Goal: Transaction & Acquisition: Purchase product/service

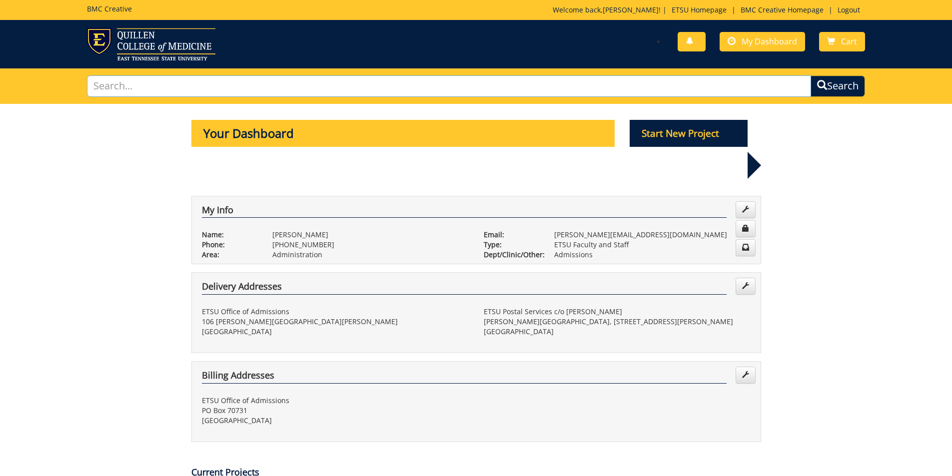
click at [263, 93] on input "text" at bounding box center [449, 85] width 725 height 21
type input "photography"
click at [811, 75] on button "Search" at bounding box center [838, 85] width 54 height 21
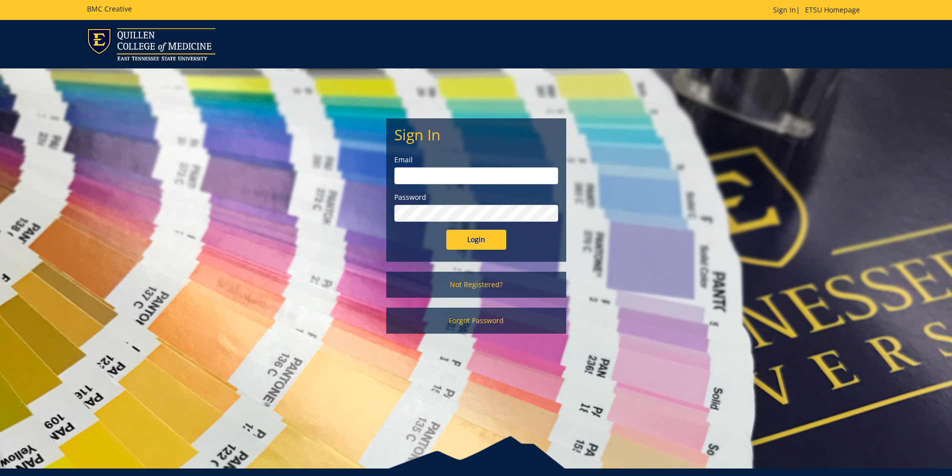
type input "goepel@etsu.edu"
click at [491, 242] on input "Login" at bounding box center [476, 240] width 60 height 20
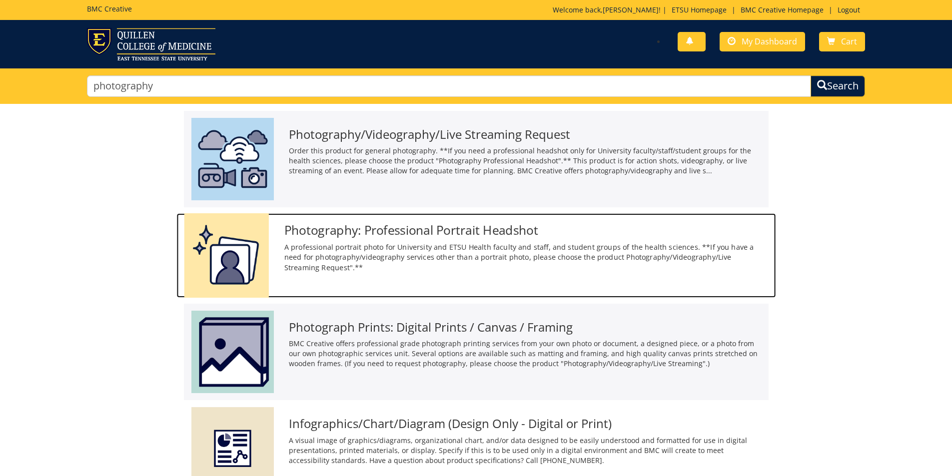
click at [440, 229] on h3 "Photography: Professional Portrait Headshot" at bounding box center [526, 229] width 484 height 13
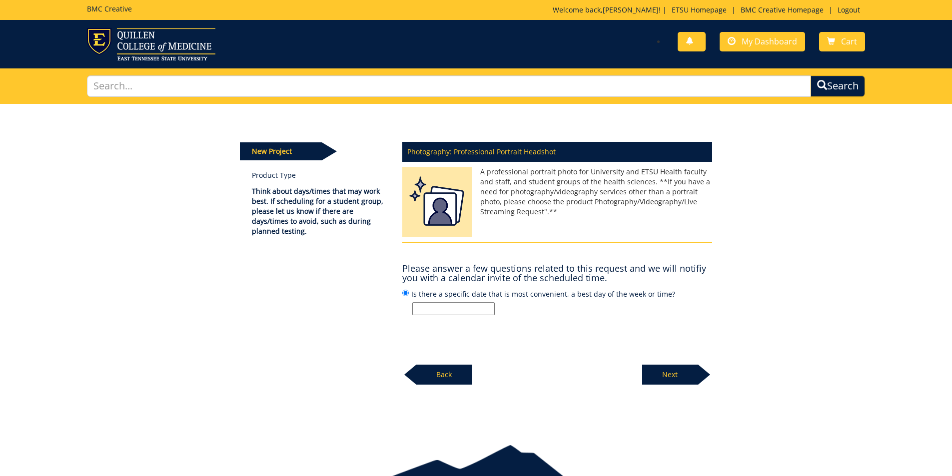
click at [454, 309] on input "Is there a specific date that is most convenient, a best day of the week or tim…" at bounding box center [453, 308] width 82 height 13
type input "various"
click at [682, 380] on p "Next" at bounding box center [670, 375] width 56 height 20
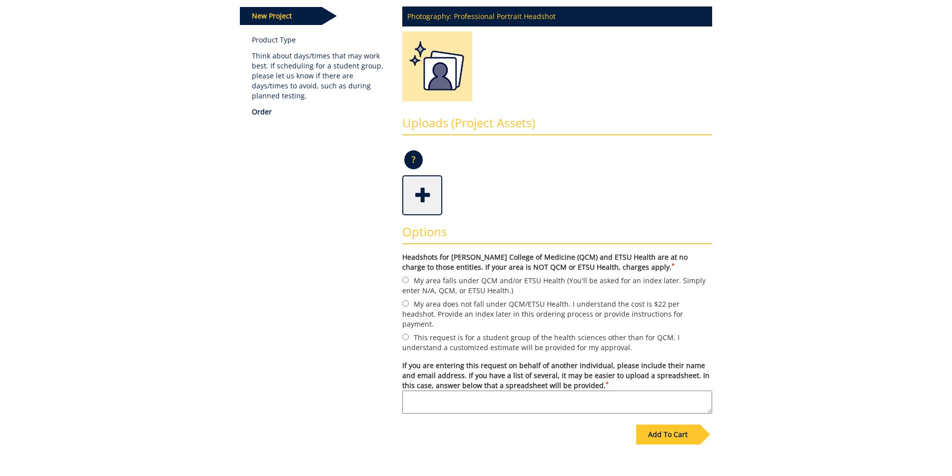
scroll to position [50, 0]
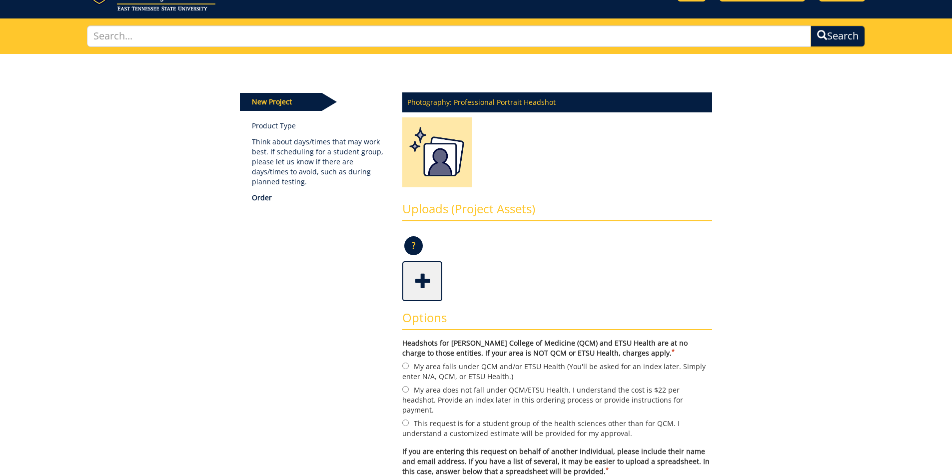
click at [484, 395] on label "My area does not fall under QCM/ETSU Health. I understand the cost is $22 per h…" at bounding box center [557, 399] width 310 height 31
click at [409, 393] on input "My area does not fall under QCM/ETSU Health. I understand the cost is $22 per h…" at bounding box center [405, 389] width 6 height 6
radio input "true"
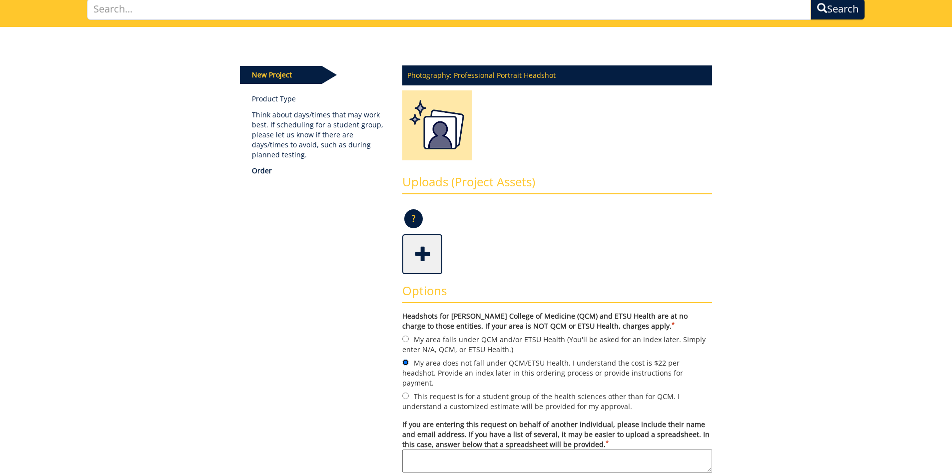
scroll to position [100, 0]
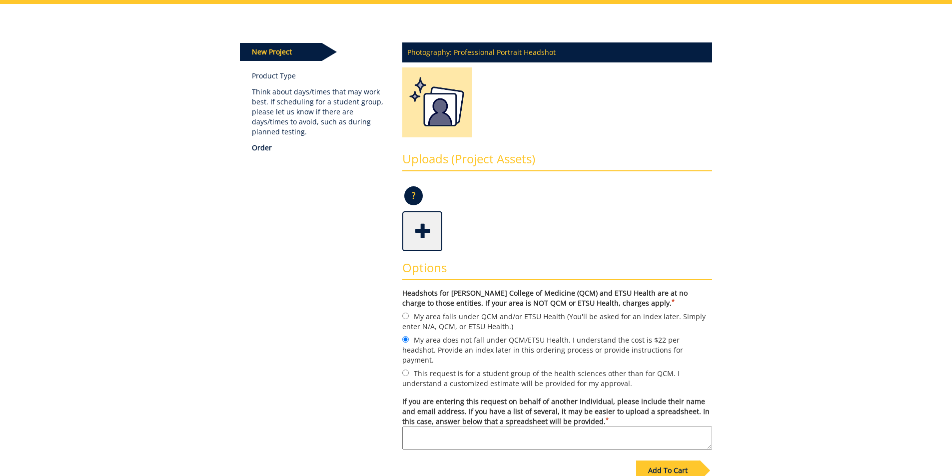
click at [494, 432] on textarea "If you are entering this request on behalf of another individual, please includ…" at bounding box center [557, 438] width 310 height 23
type textarea "Spreadsheet provided"
click at [655, 461] on div "Add To Cart" at bounding box center [667, 471] width 63 height 20
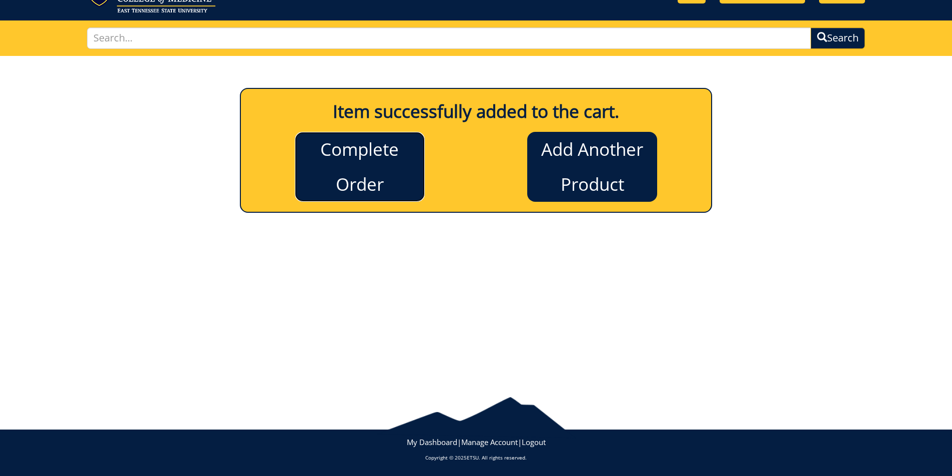
click at [341, 167] on link "Complete Order" at bounding box center [360, 167] width 130 height 70
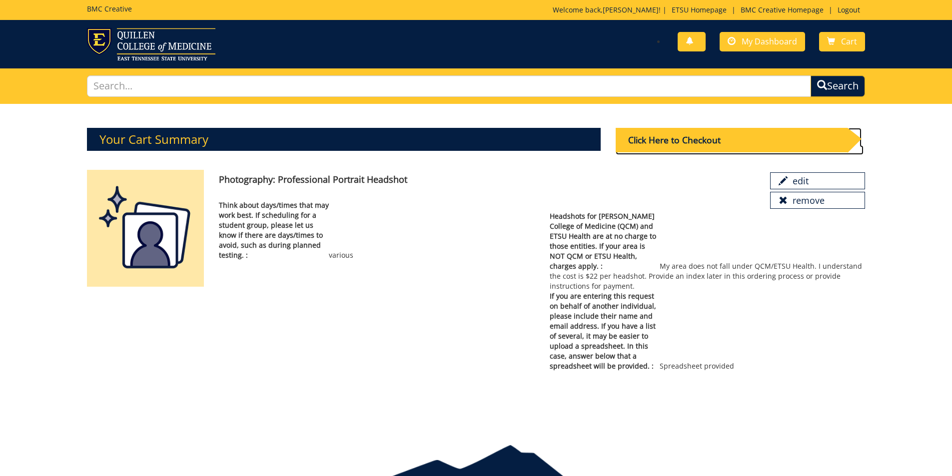
click at [678, 143] on div "Click Here to Checkout" at bounding box center [732, 140] width 232 height 24
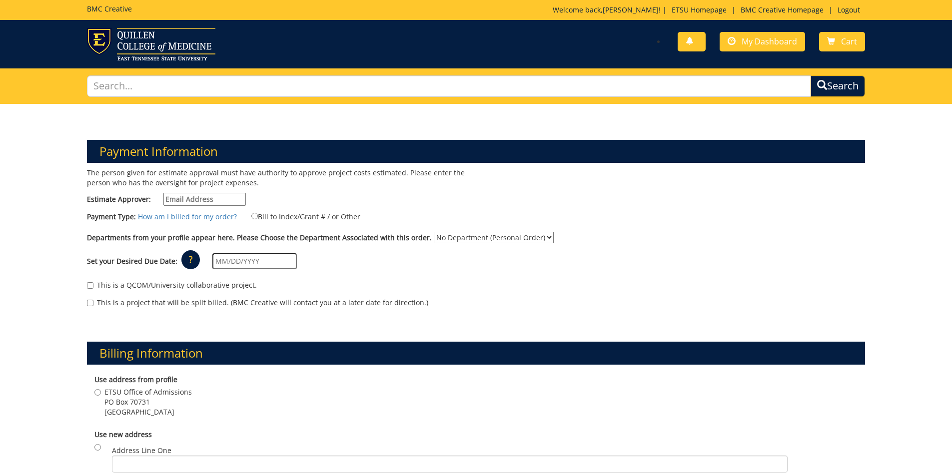
click at [223, 203] on input "Estimate Approver:" at bounding box center [204, 199] width 82 height 13
type input "goepel@etsu.edu"
click at [284, 212] on label "Bill to Index/Grant # / or Other" at bounding box center [299, 216] width 121 height 11
click at [258, 213] on input "Bill to Index/Grant # / or Other" at bounding box center [254, 216] width 6 height 6
radio input "true"
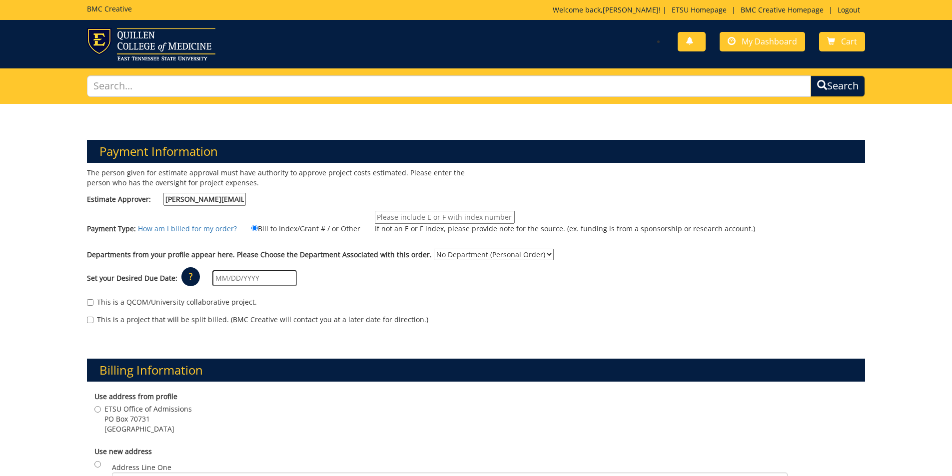
click at [408, 211] on input "If not an E or F index, please provide note for the source. (ex. funding is fro…" at bounding box center [445, 217] width 140 height 13
type input "E25571"
click at [457, 251] on select "No Department (Personal Order) Admissions" at bounding box center [494, 254] width 120 height 11
select select "6"
click at [434, 249] on select "No Department (Personal Order) Admissions" at bounding box center [494, 254] width 120 height 11
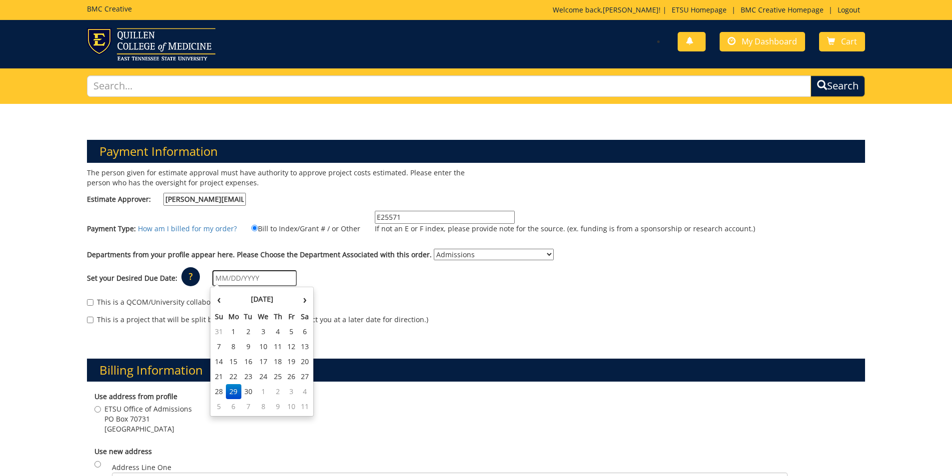
click at [251, 279] on input "text" at bounding box center [254, 278] width 84 height 16
click at [233, 298] on th "September 2025" at bounding box center [262, 299] width 72 height 20
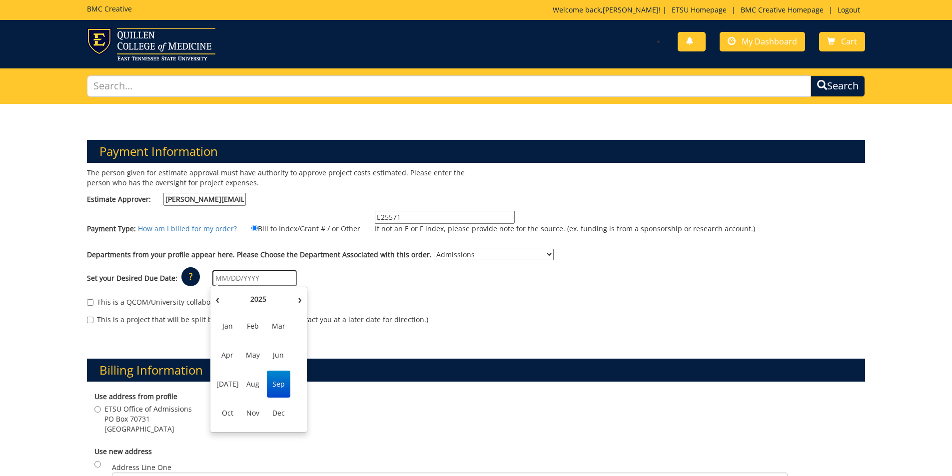
click at [226, 410] on span "Oct" at bounding box center [227, 413] width 23 height 27
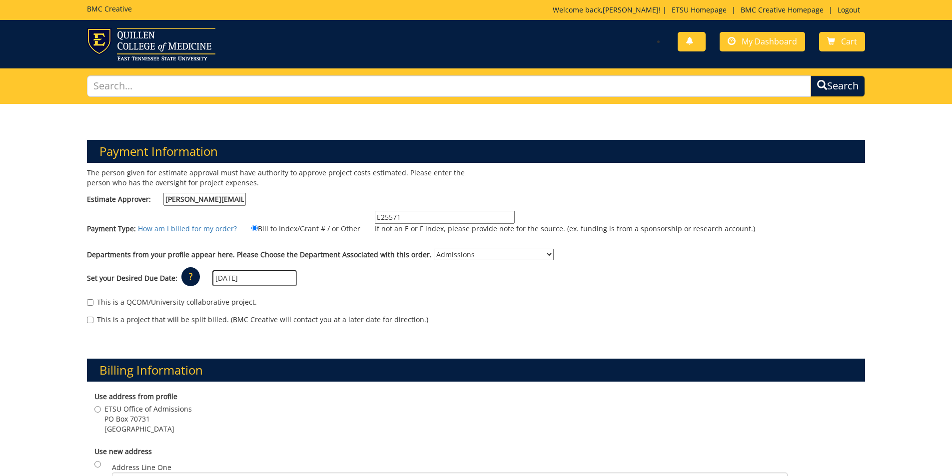
click at [277, 279] on input "10/01/2025" at bounding box center [254, 278] width 84 height 16
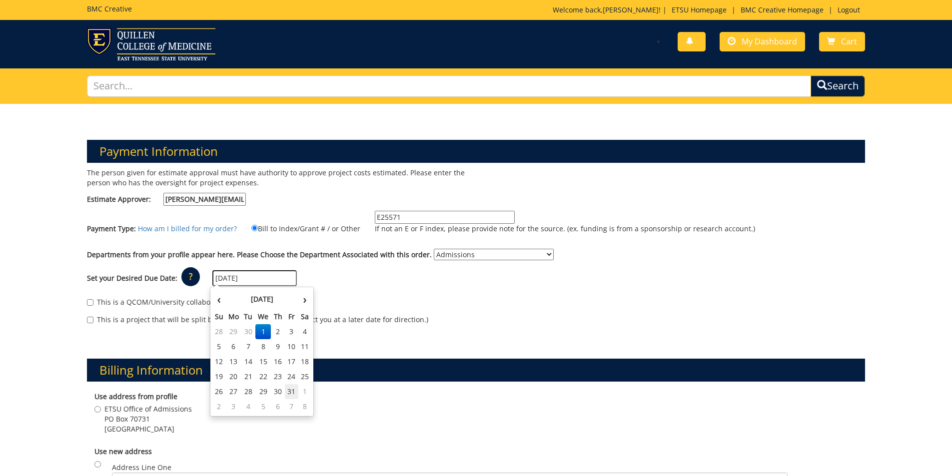
click at [293, 391] on td "31" at bounding box center [291, 391] width 13 height 15
type input "[DATE]"
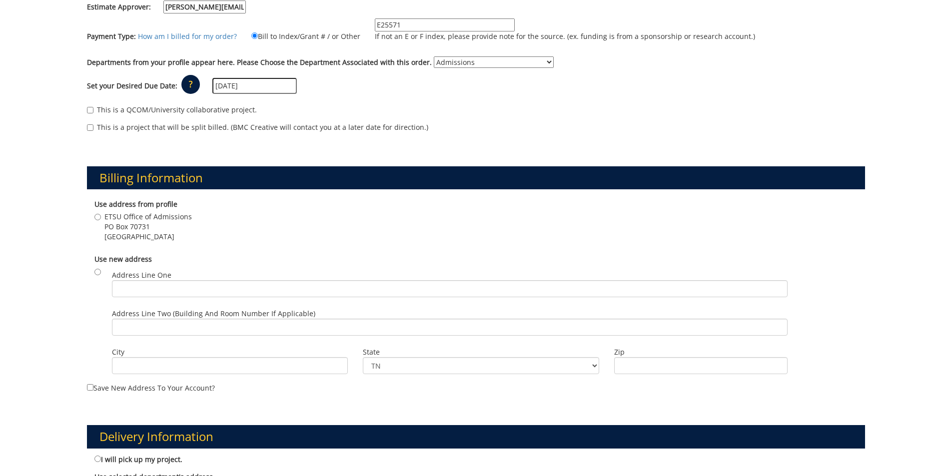
scroll to position [250, 0]
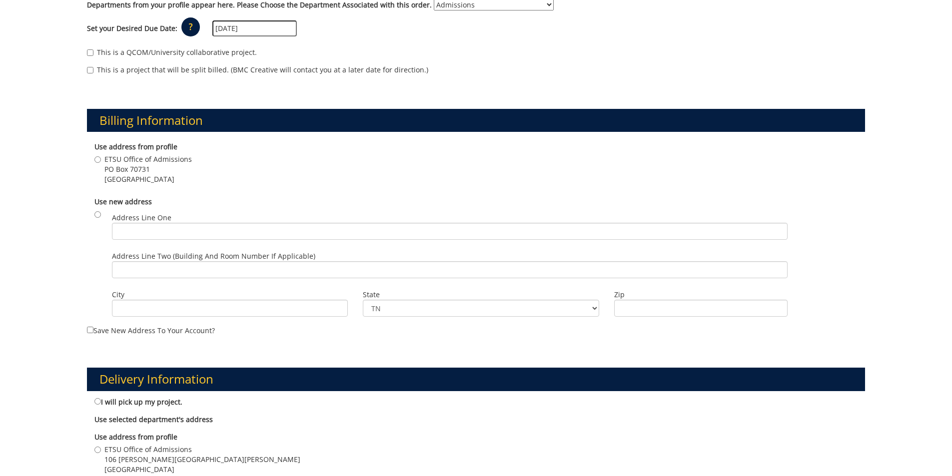
click at [131, 181] on span "Johnson City , TN 37614" at bounding box center [147, 179] width 87 height 10
click at [101, 163] on input "ETSU Office of Admissions PO Box 70731 Johnson City , TN 37614" at bounding box center [97, 159] width 6 height 6
radio input "true"
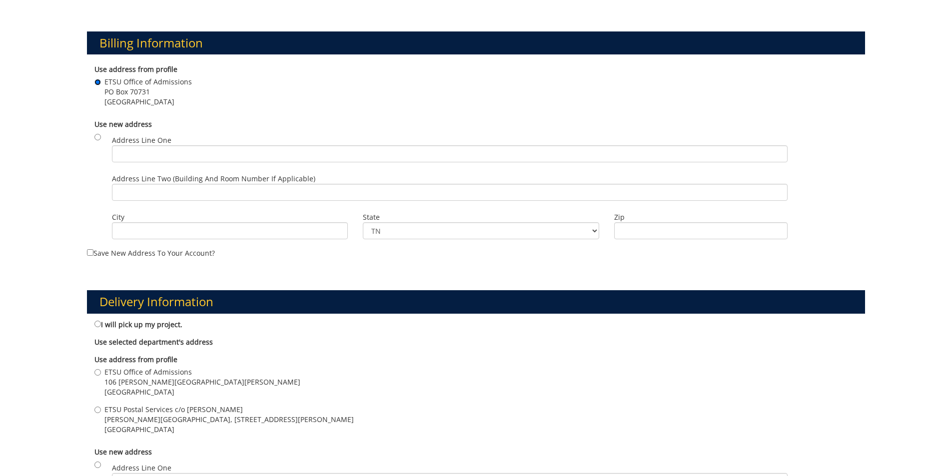
scroll to position [400, 0]
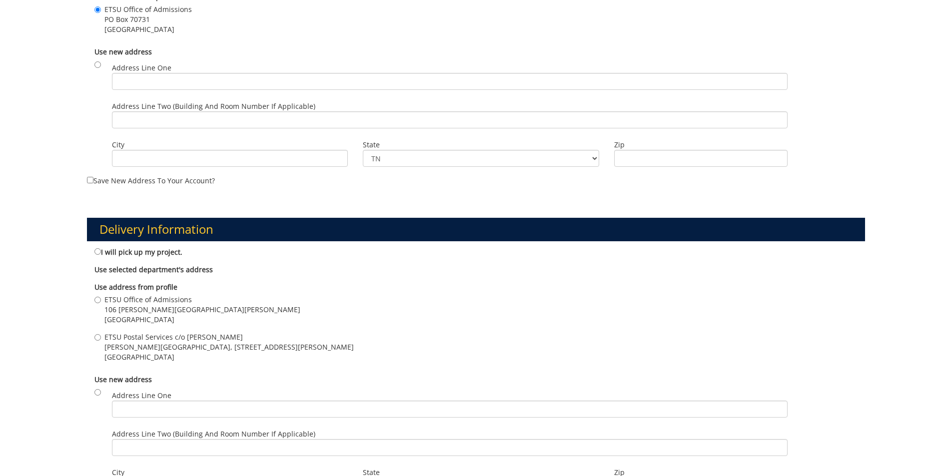
click at [164, 318] on span "Johnson City , TN 37614" at bounding box center [202, 320] width 196 height 10
click at [101, 303] on input "ETSU Office of Admissions 106 Burgin Dossett Hall Johnson City , TN 37614" at bounding box center [97, 300] width 6 height 6
radio input "true"
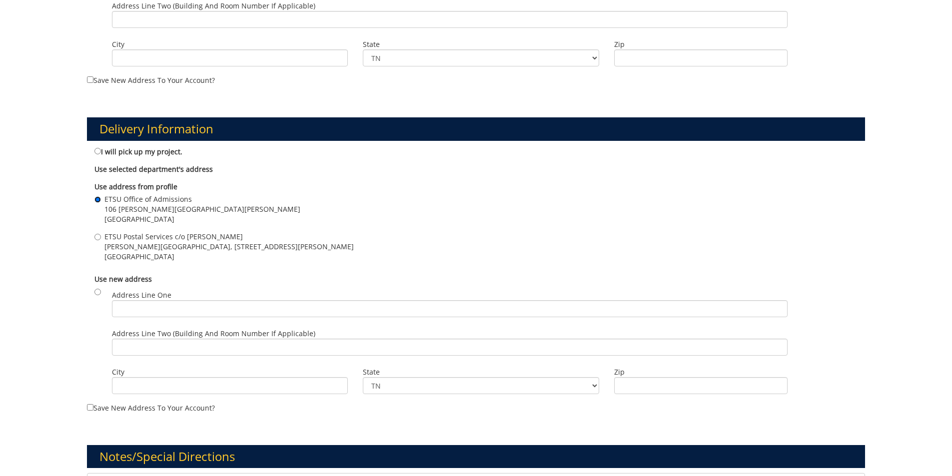
scroll to position [600, 0]
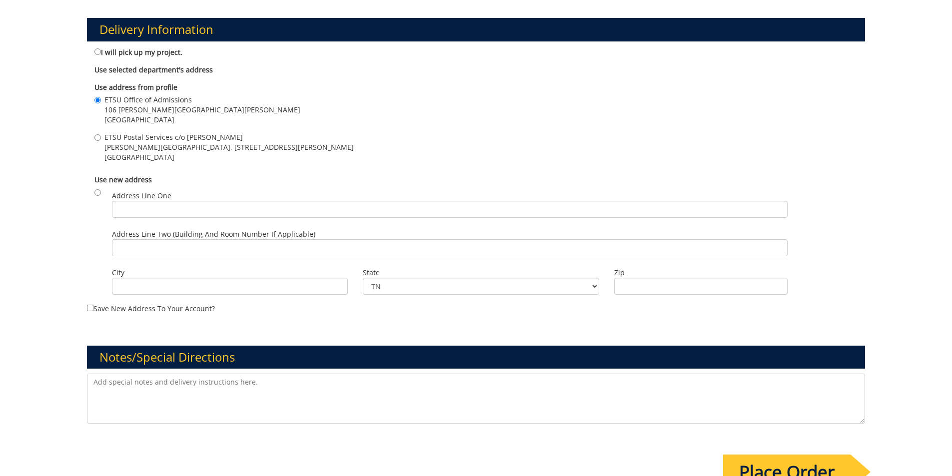
click at [252, 387] on textarea at bounding box center [476, 399] width 779 height 50
type textarea "I will upload a spreadsheet with the 6 folks on the Undergraduate Admissions te…"
click at [747, 464] on input "Place Order" at bounding box center [786, 472] width 127 height 35
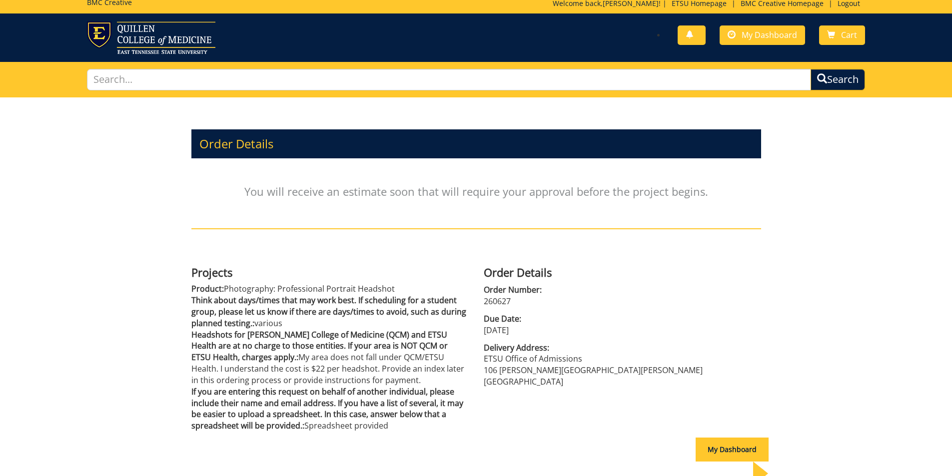
scroll to position [89, 0]
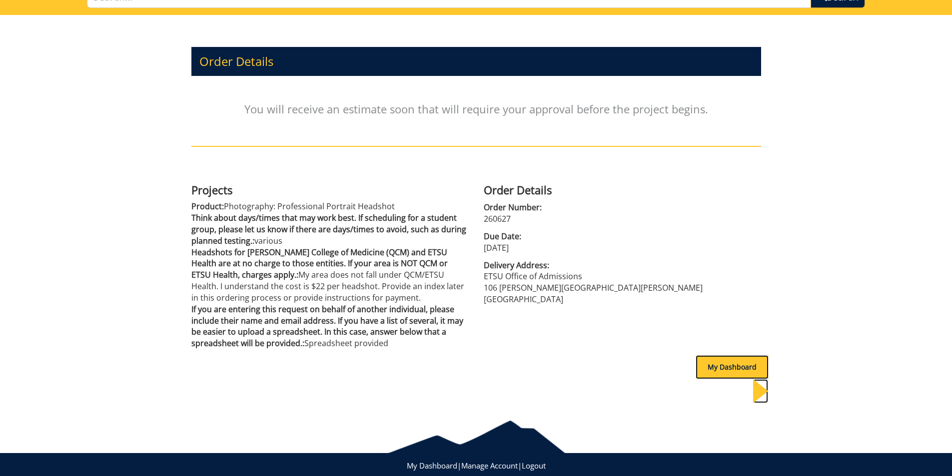
click at [723, 374] on div "My Dashboard" at bounding box center [732, 367] width 73 height 24
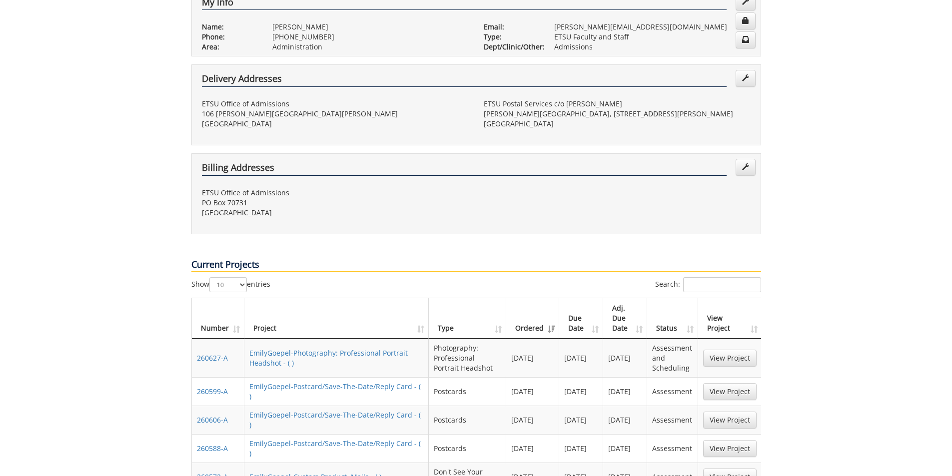
scroll to position [300, 0]
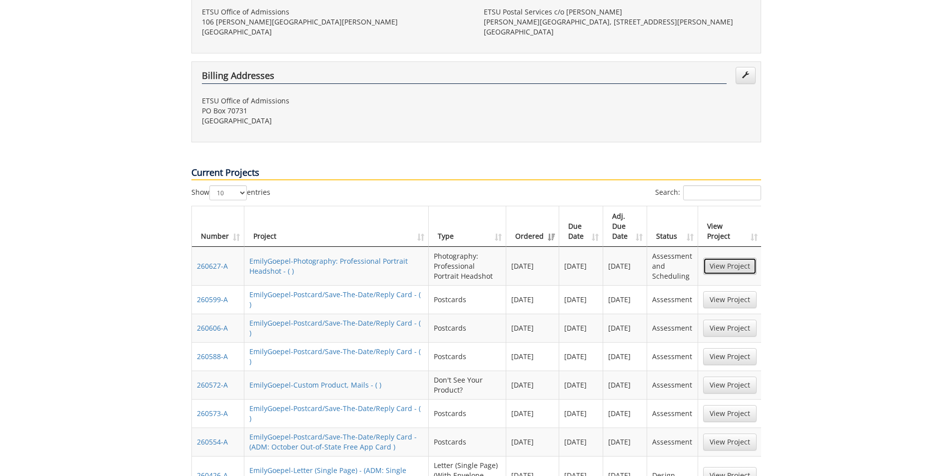
click at [723, 258] on link "View Project" at bounding box center [729, 266] width 53 height 17
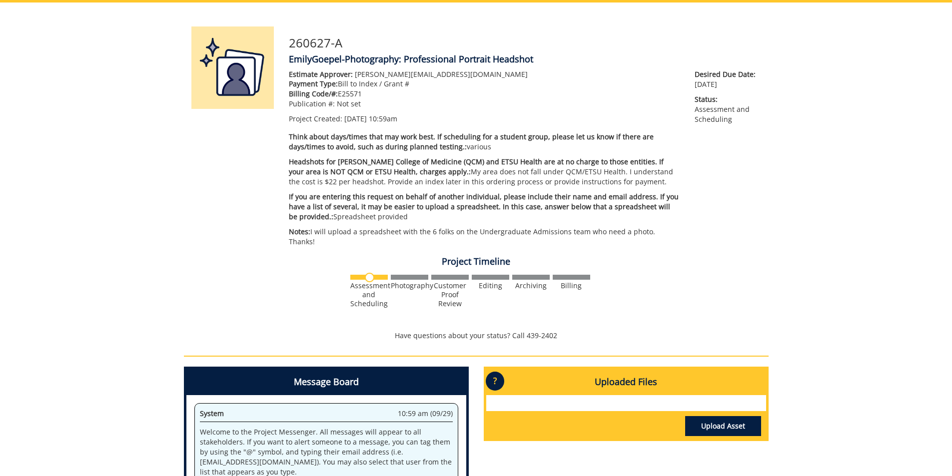
scroll to position [150, 0]
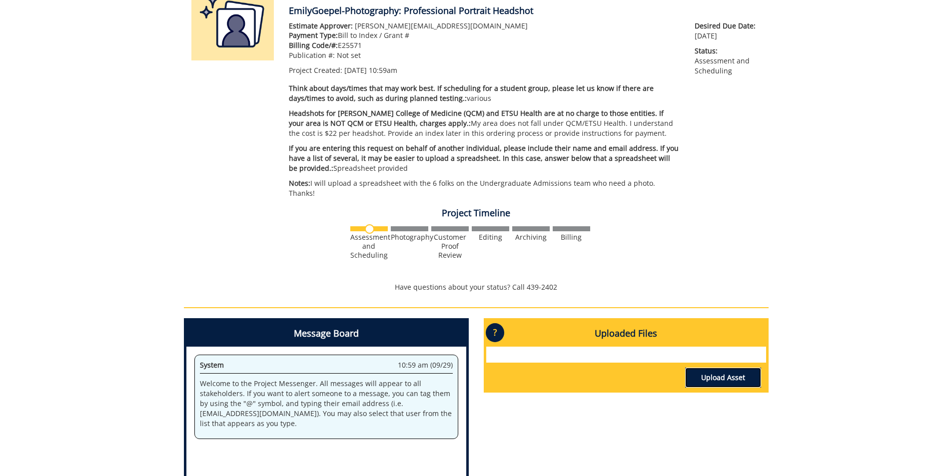
click at [692, 368] on link "Upload Asset" at bounding box center [723, 378] width 76 height 20
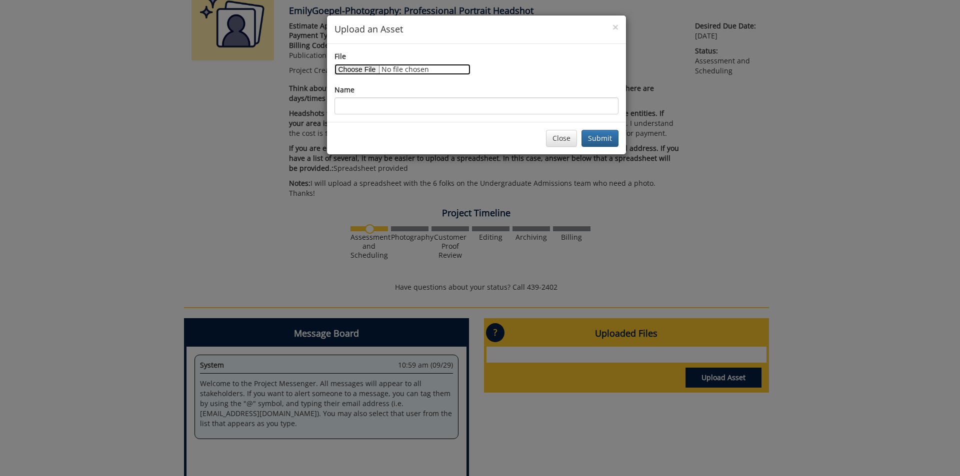
click at [350, 73] on input "File" at bounding box center [402, 69] width 136 height 11
type input "C:\fakepath\Admissions Staff Who Need Photos.xlsx"
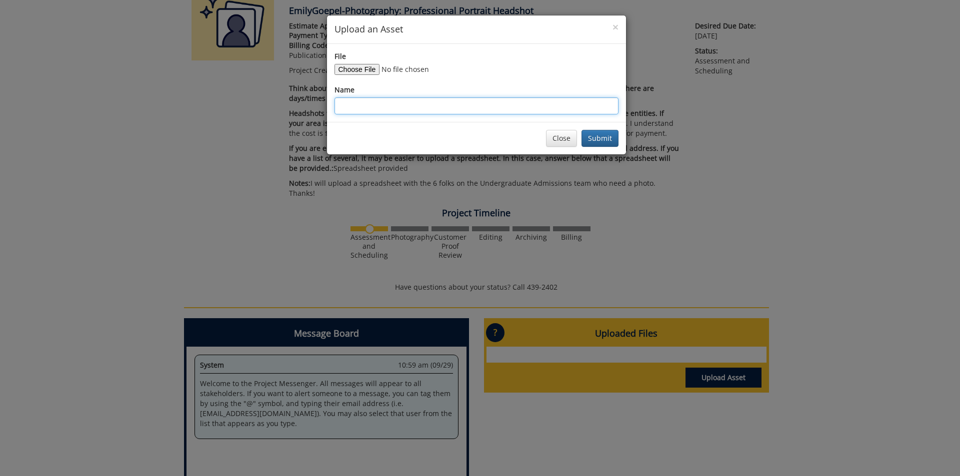
click at [521, 108] on input "Name" at bounding box center [476, 105] width 284 height 17
type input "Admissions Staff Who Need Photos"
click at [581, 130] on button "Submit" at bounding box center [599, 138] width 37 height 17
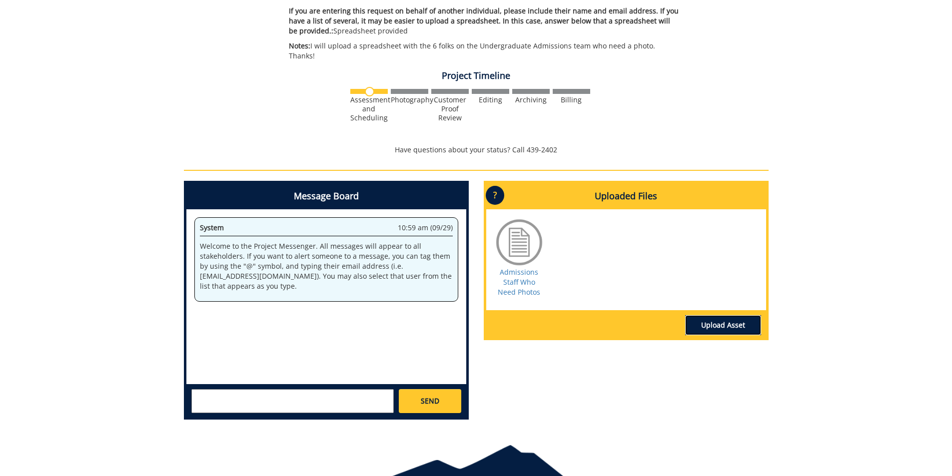
scroll to position [300, 0]
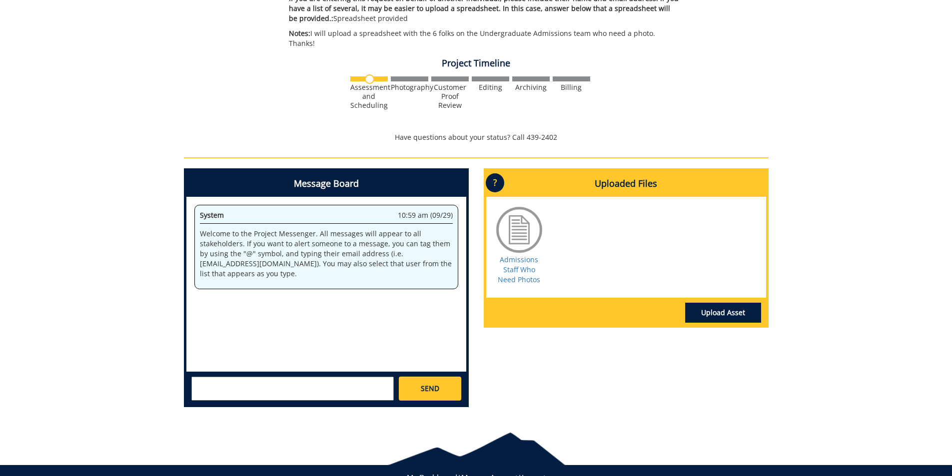
click at [260, 381] on textarea at bounding box center [292, 389] width 202 height 24
type textarea "@"
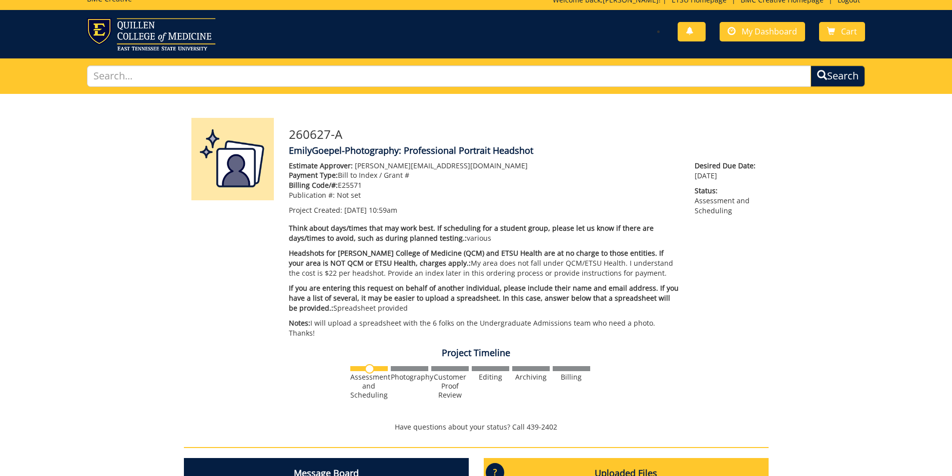
scroll to position [0, 0]
